Goal: Use online tool/utility: Utilize a website feature to perform a specific function

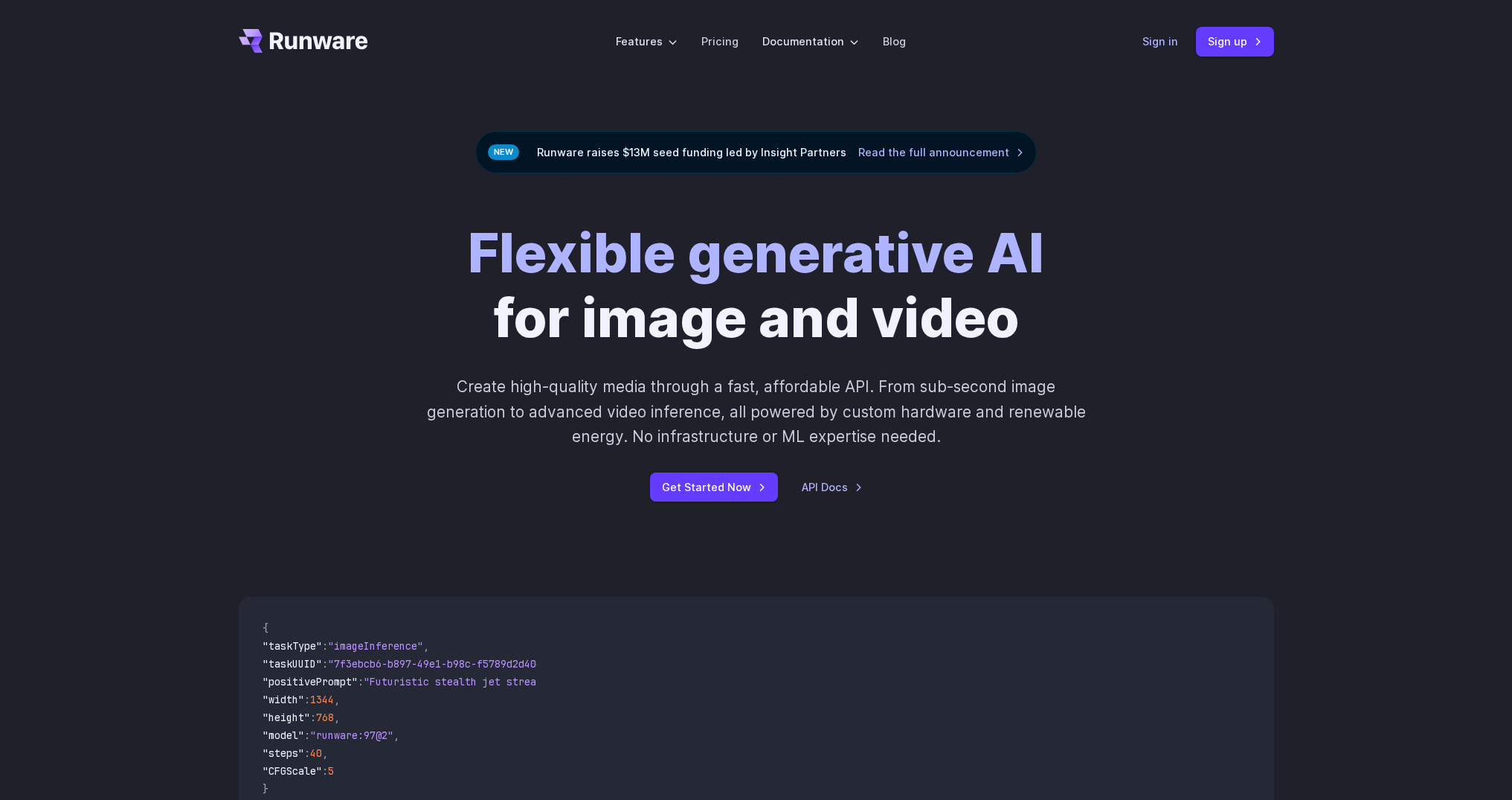
click at [1154, 45] on link "Sign in" at bounding box center [1160, 41] width 35 height 17
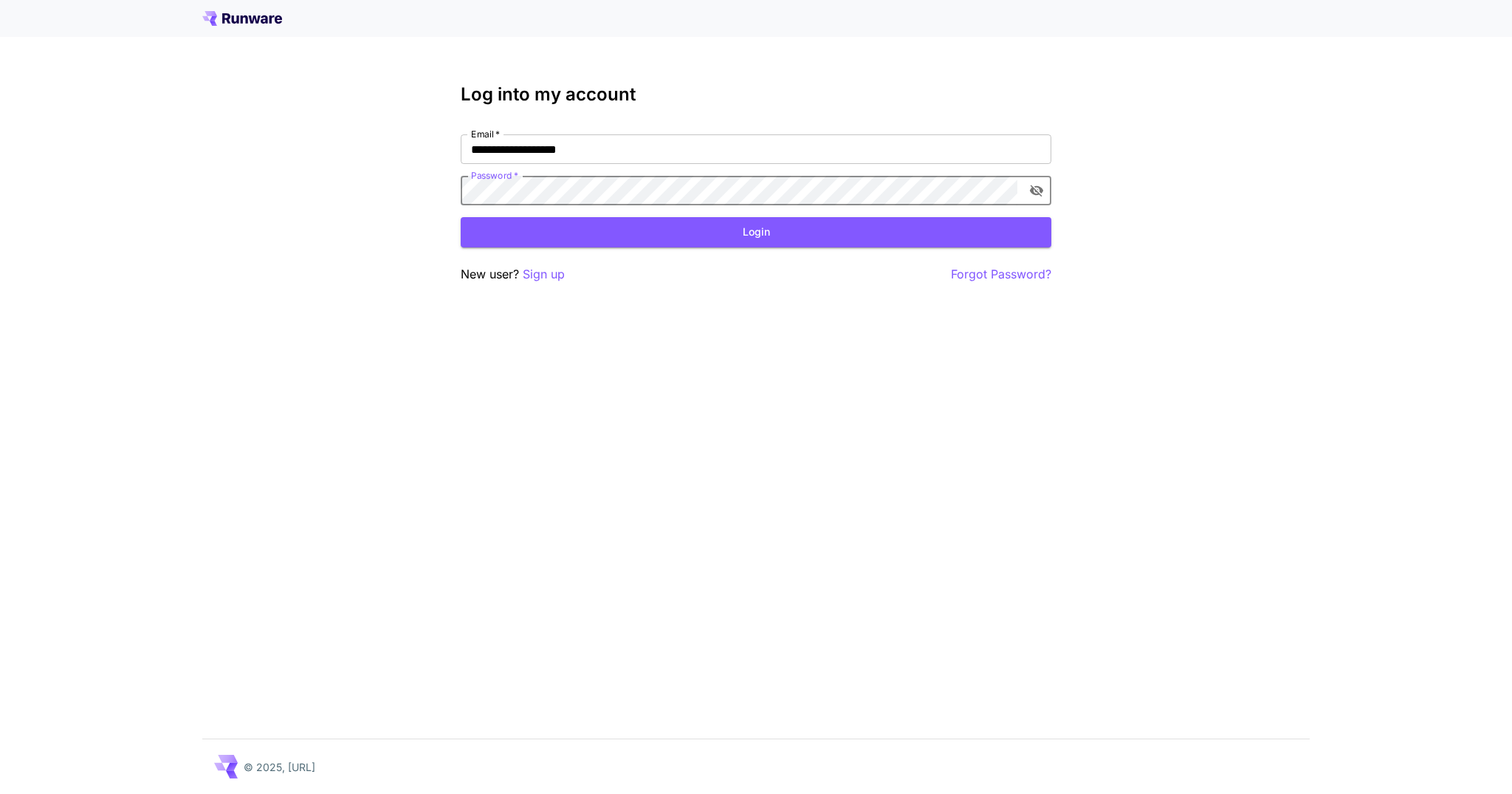
click button "Login" at bounding box center [756, 232] width 591 height 30
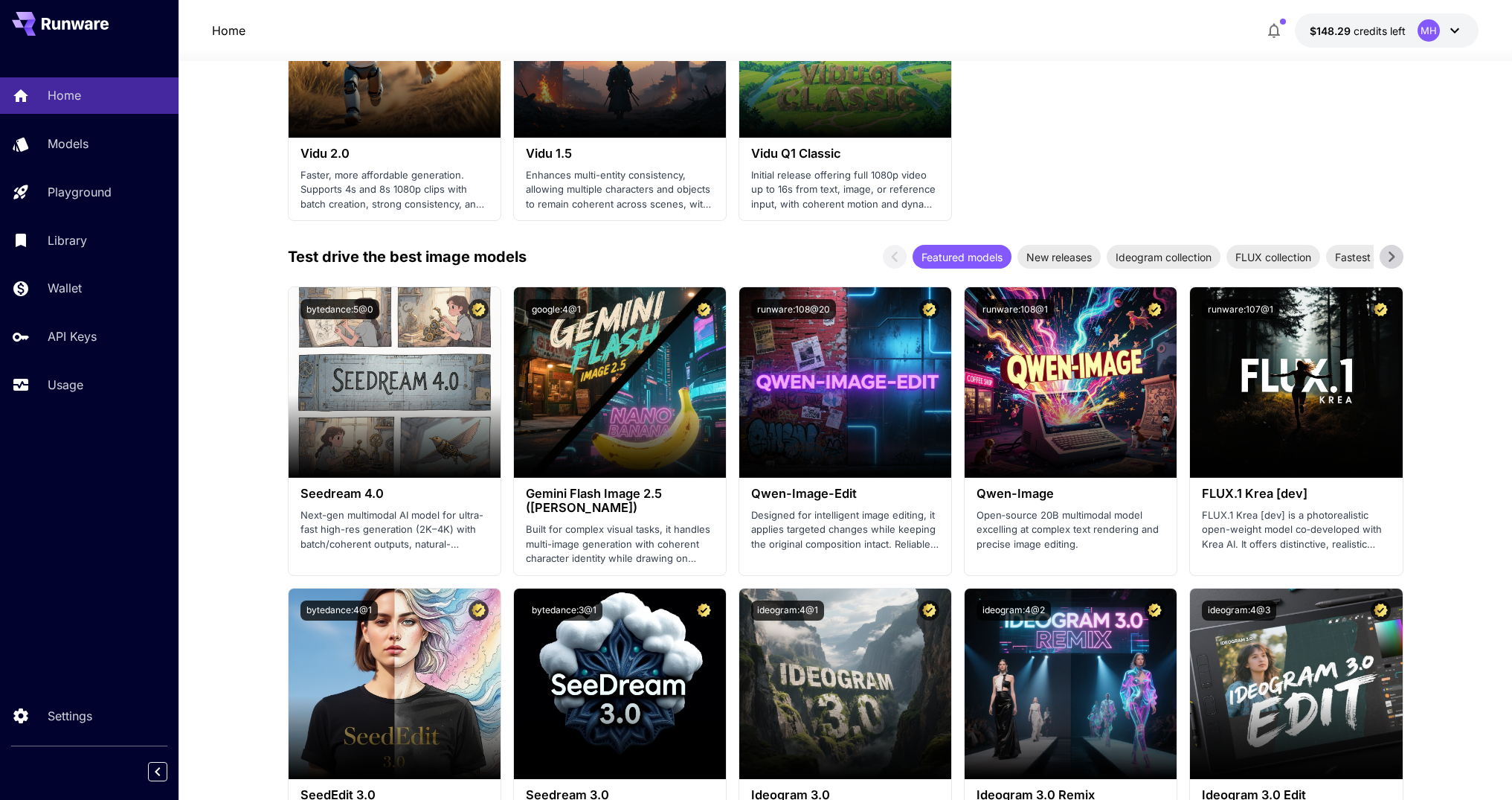
scroll to position [1725, 0]
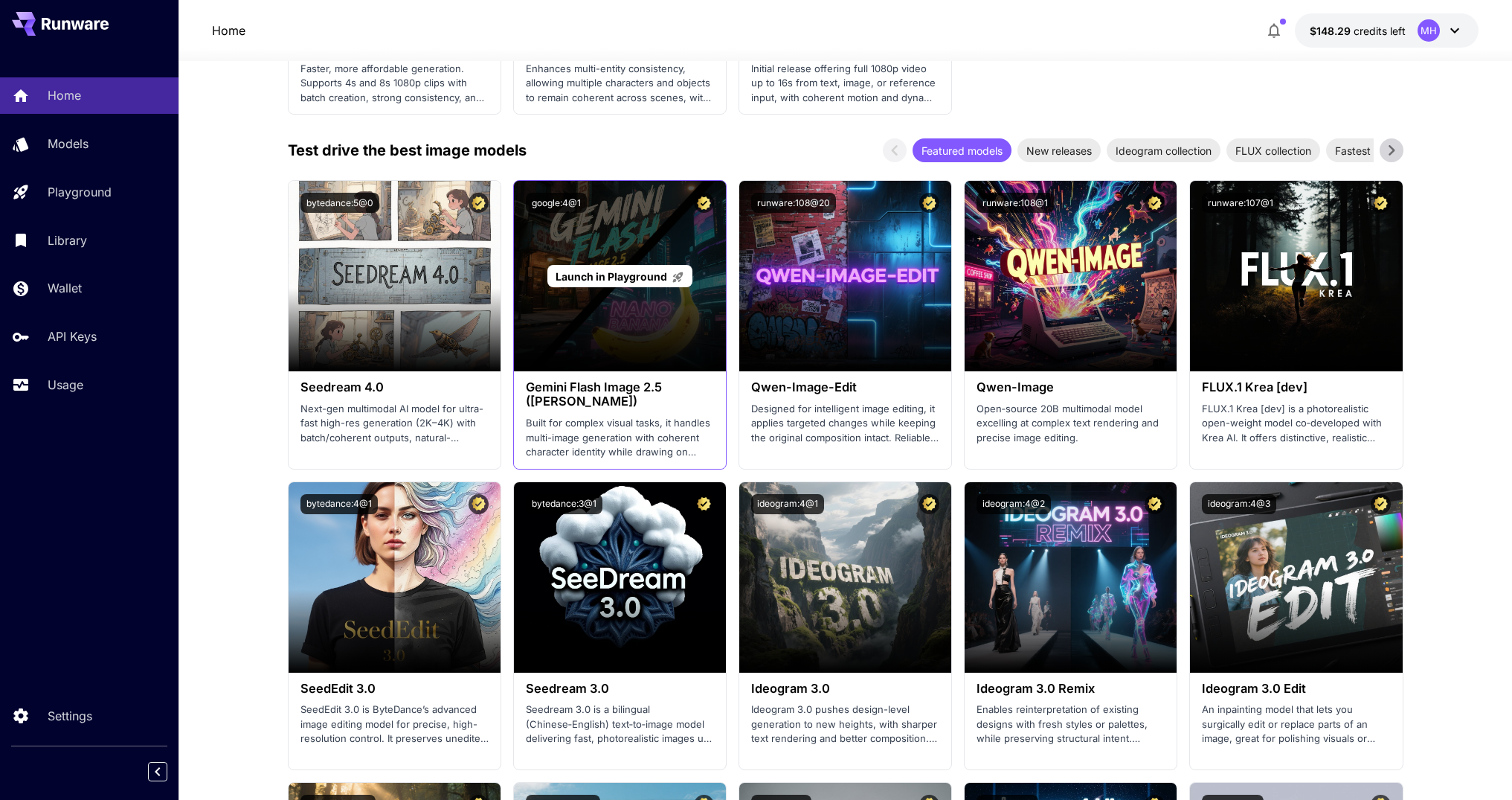
click at [585, 270] on span "Launch in Playground" at bounding box center [612, 276] width 112 height 13
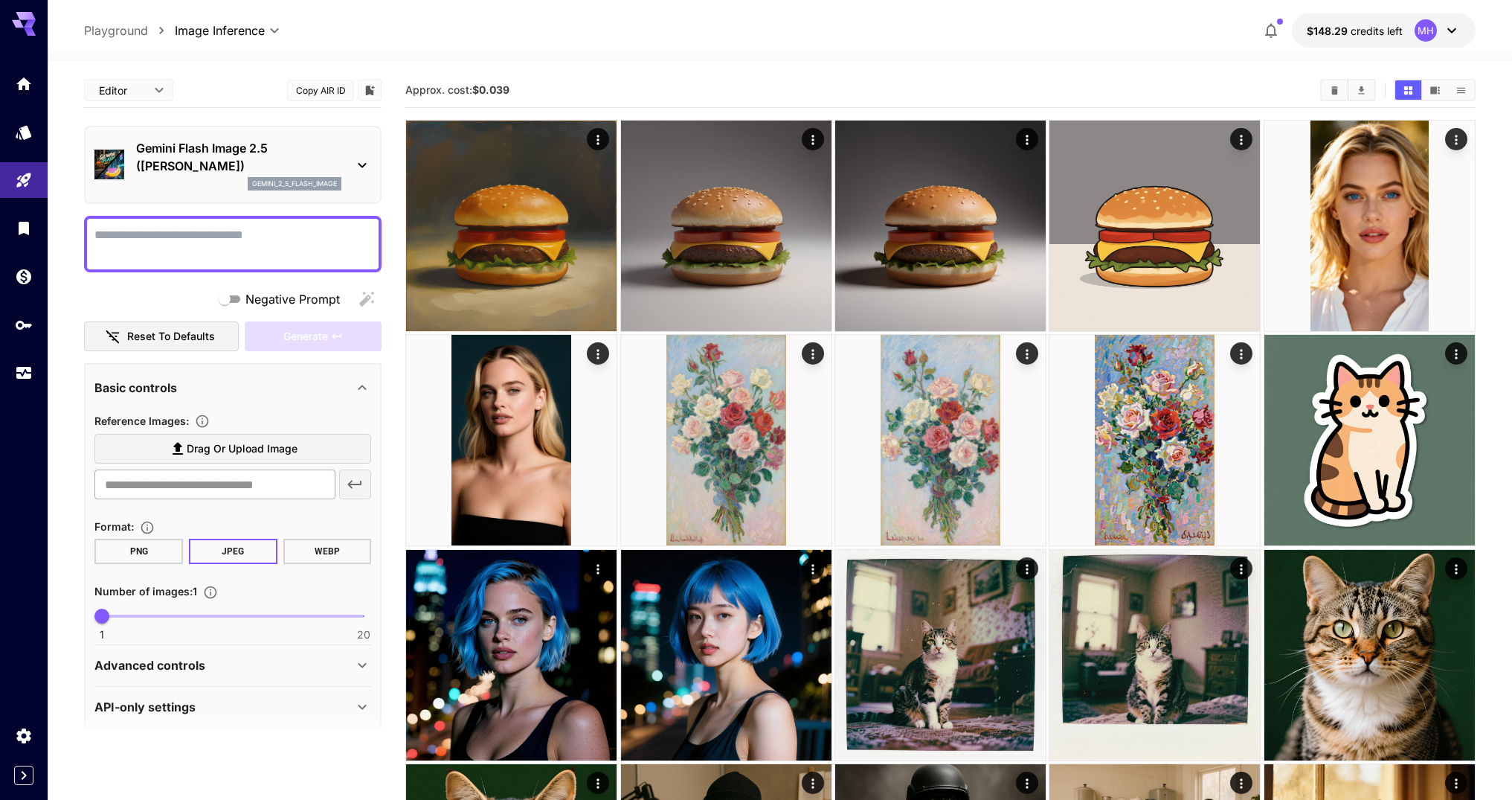
scroll to position [12, 0]
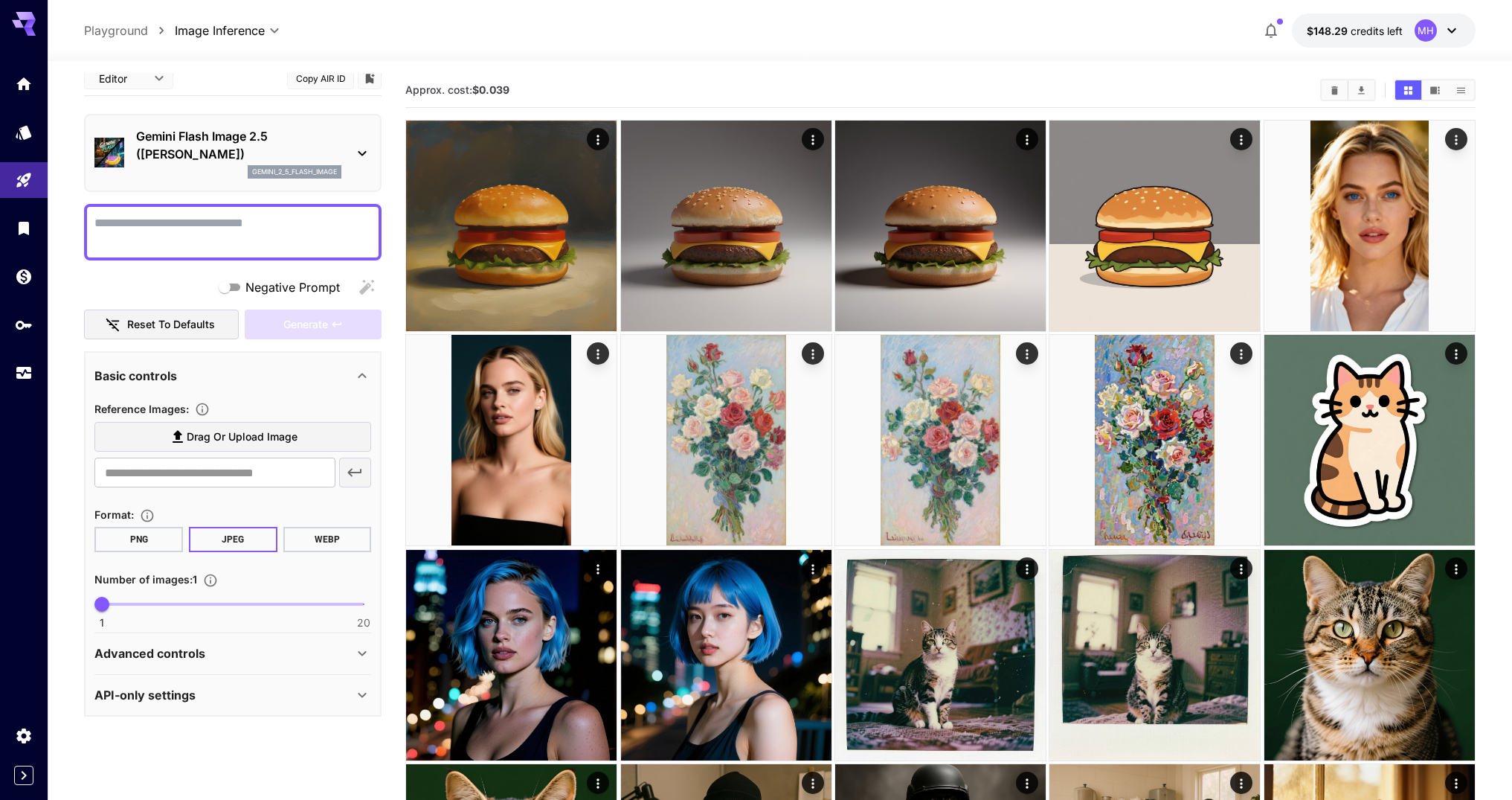
click at [135, 660] on p "Advanced controls" at bounding box center [149, 654] width 111 height 18
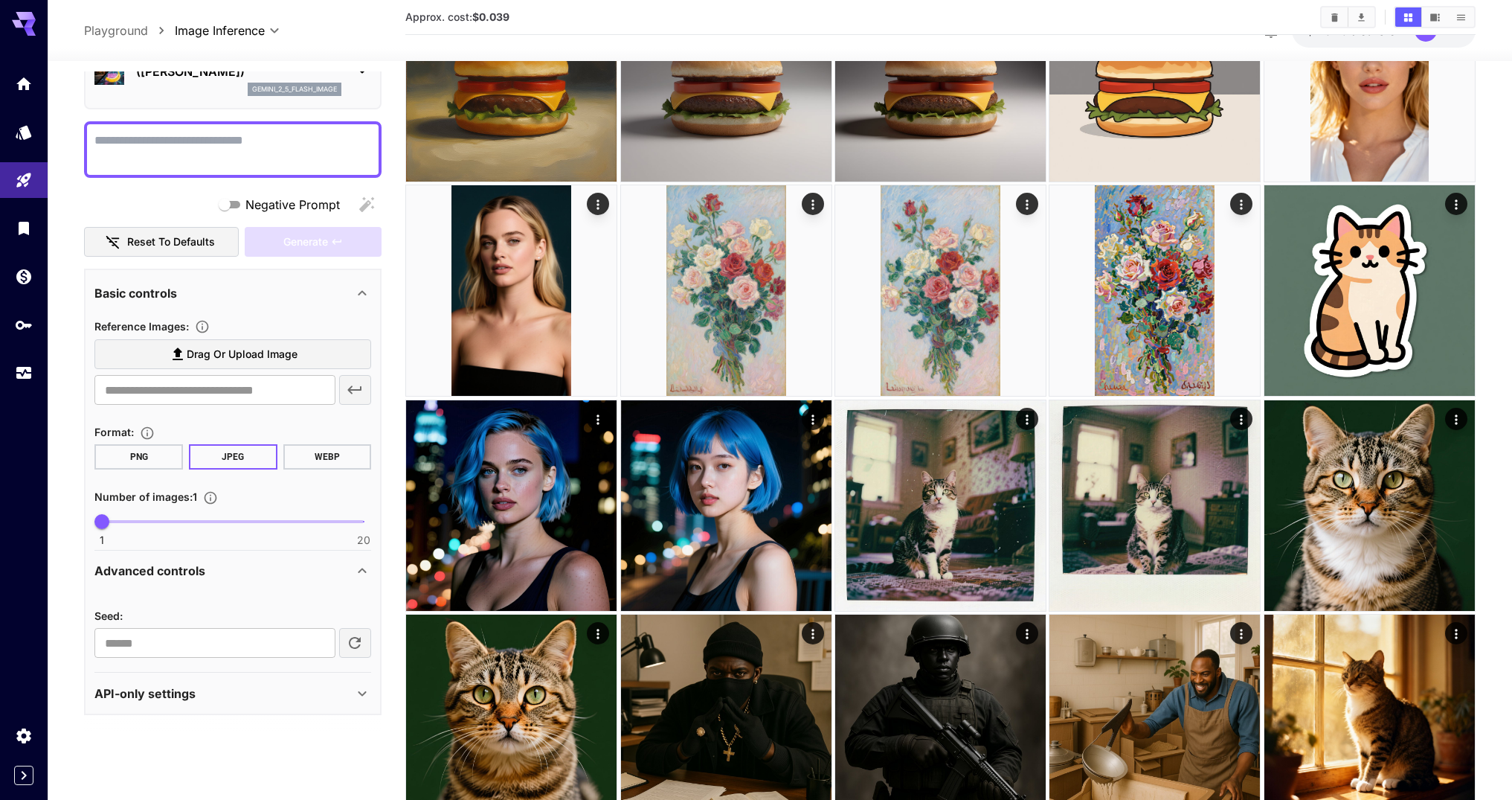
scroll to position [175, 0]
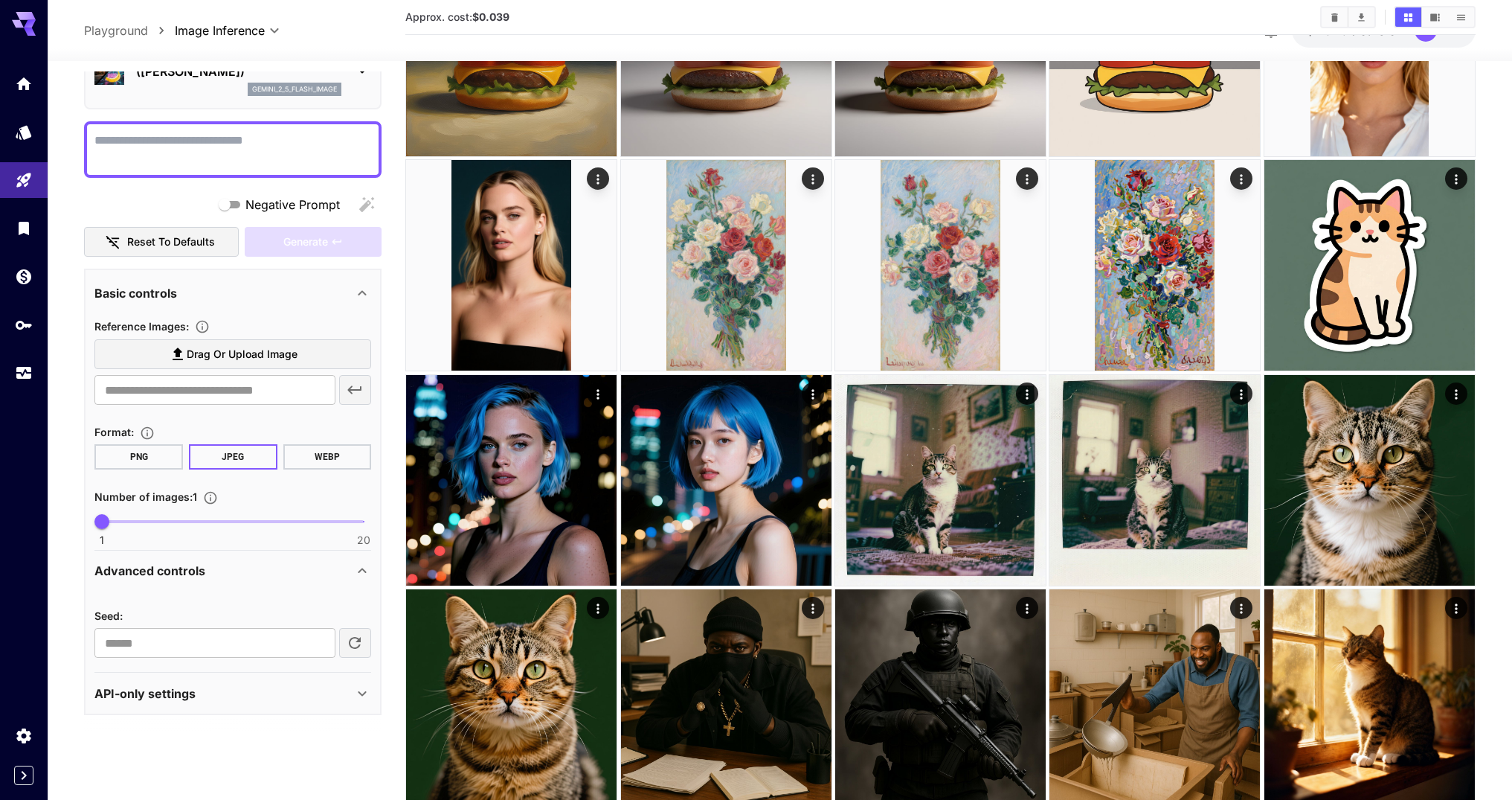
click at [136, 704] on div "API-only settings" at bounding box center [232, 693] width 277 height 35
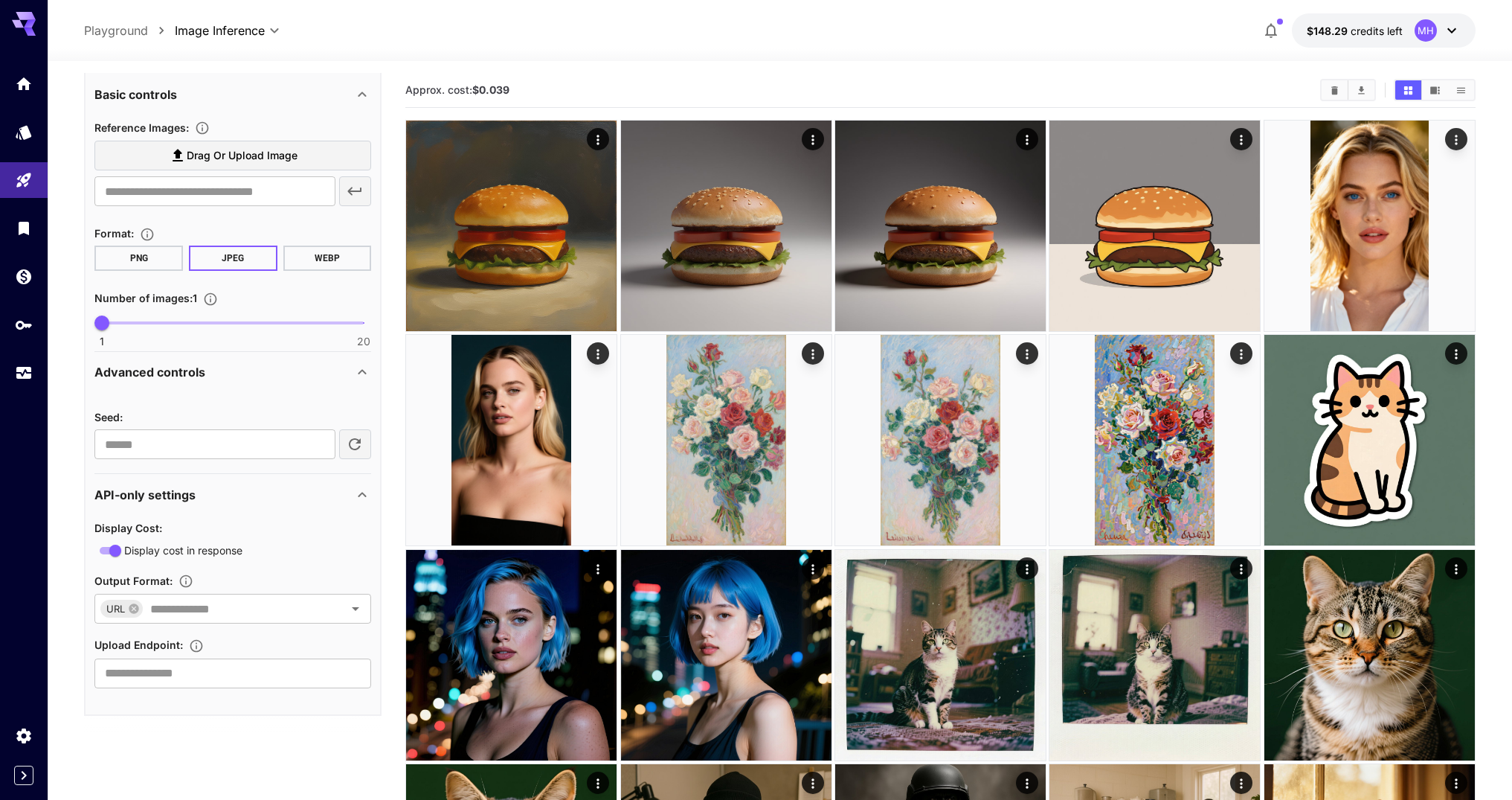
scroll to position [0, 0]
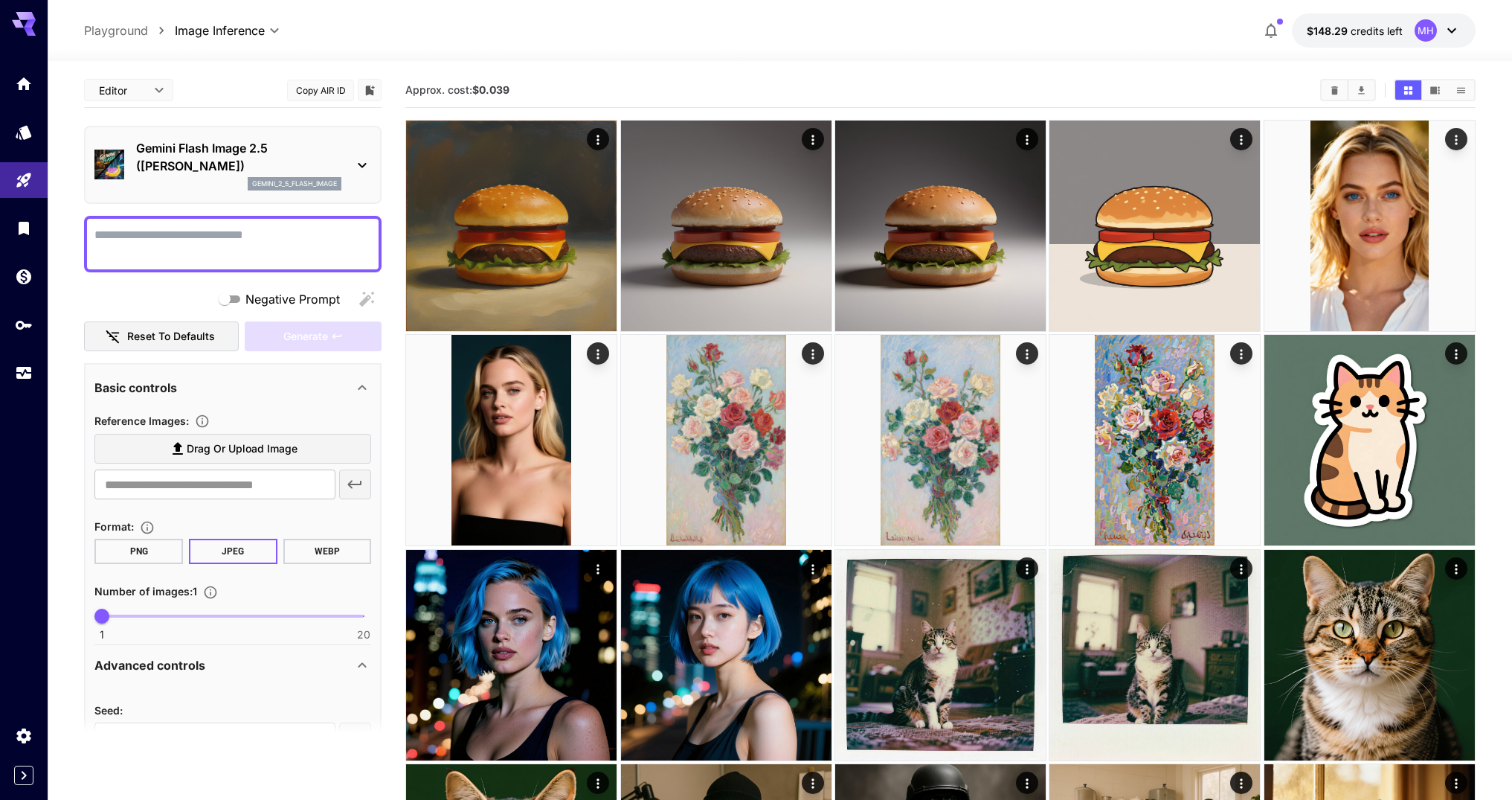
click at [247, 229] on textarea "Negative Prompt" at bounding box center [232, 244] width 277 height 35
click at [24, 88] on icon "Home" at bounding box center [26, 80] width 18 height 18
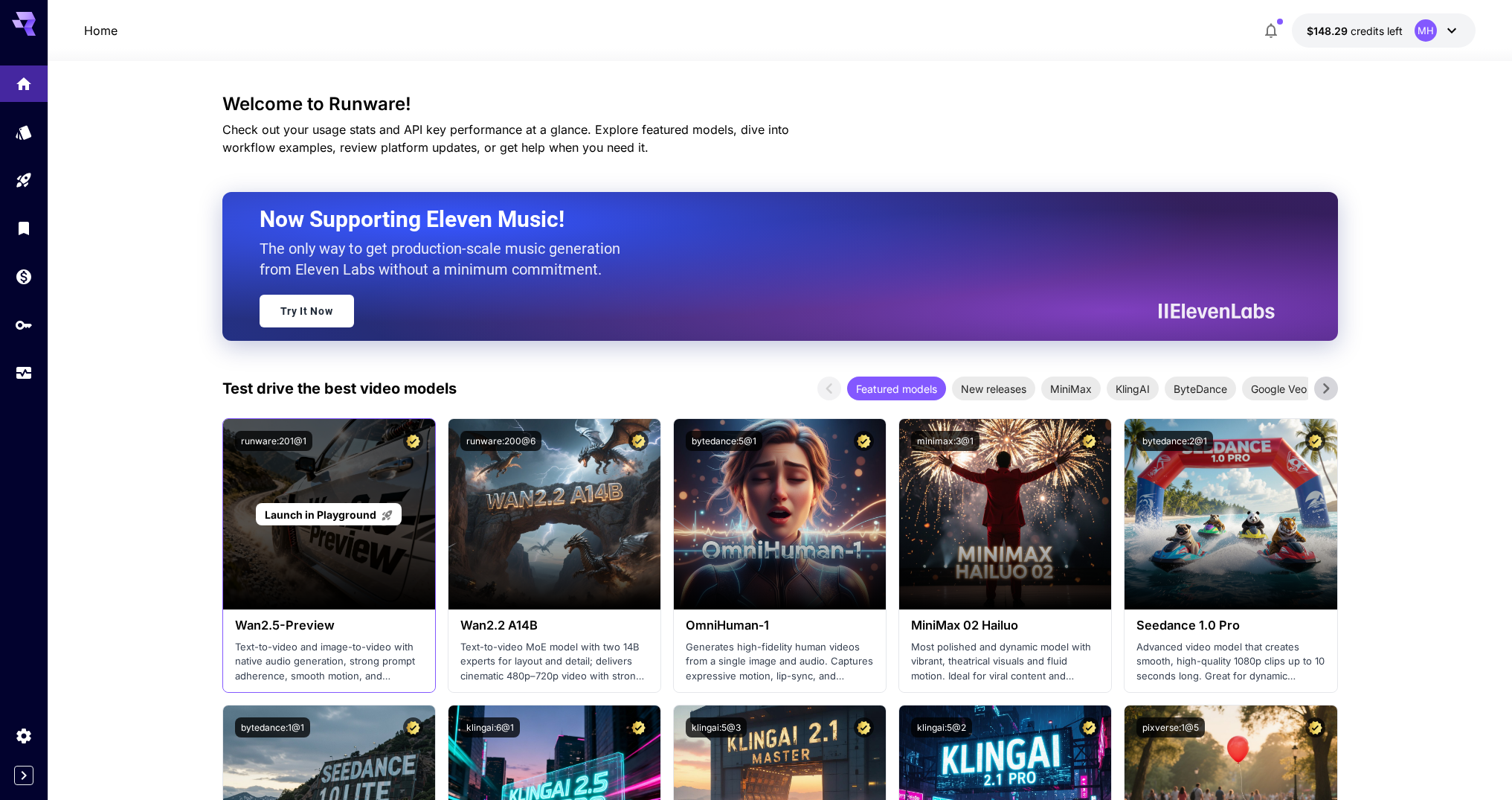
click at [311, 515] on span "Launch in Playground" at bounding box center [321, 514] width 112 height 13
